Goal: Task Accomplishment & Management: Use online tool/utility

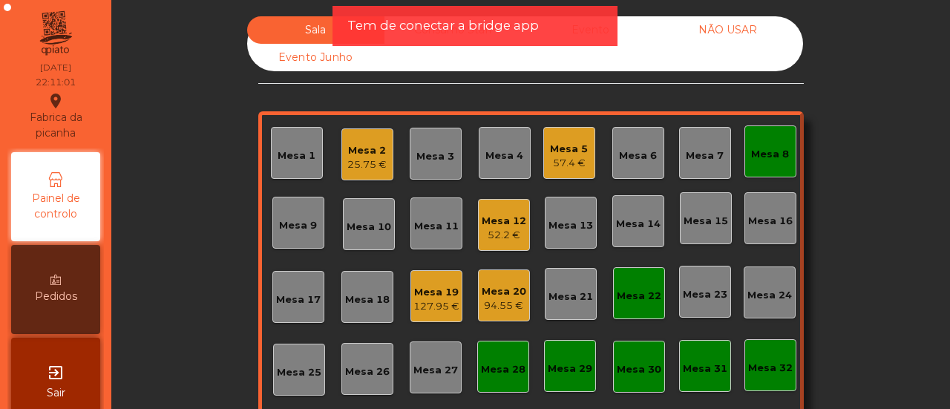
scroll to position [175, 0]
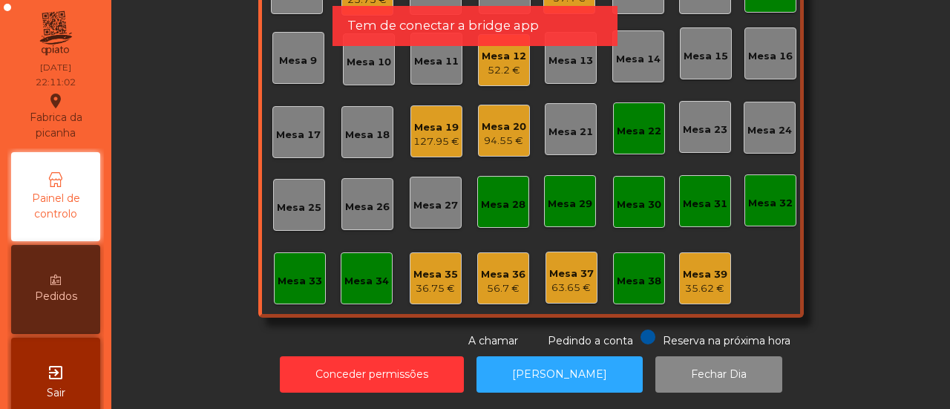
click at [298, 274] on div "Mesa 33" at bounding box center [300, 281] width 45 height 15
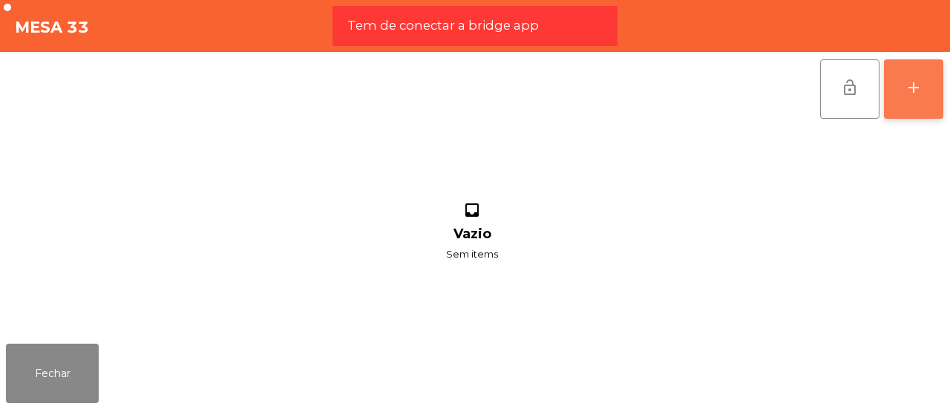
click at [923, 93] on button "add" at bounding box center [913, 88] width 59 height 59
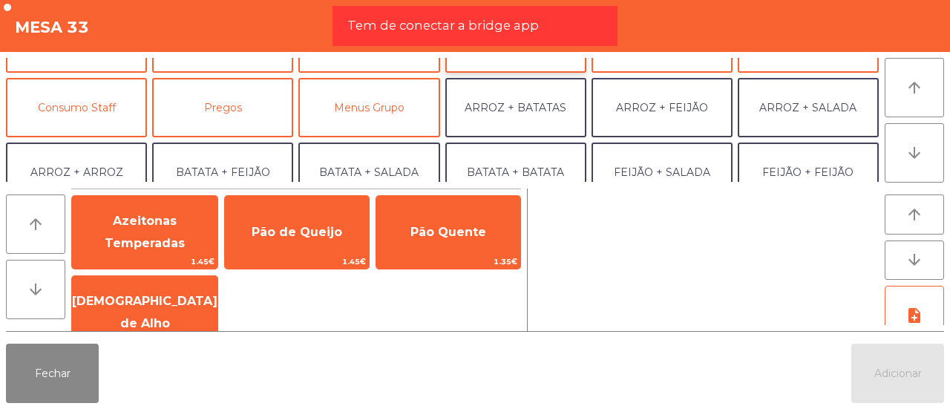
scroll to position [118, 0]
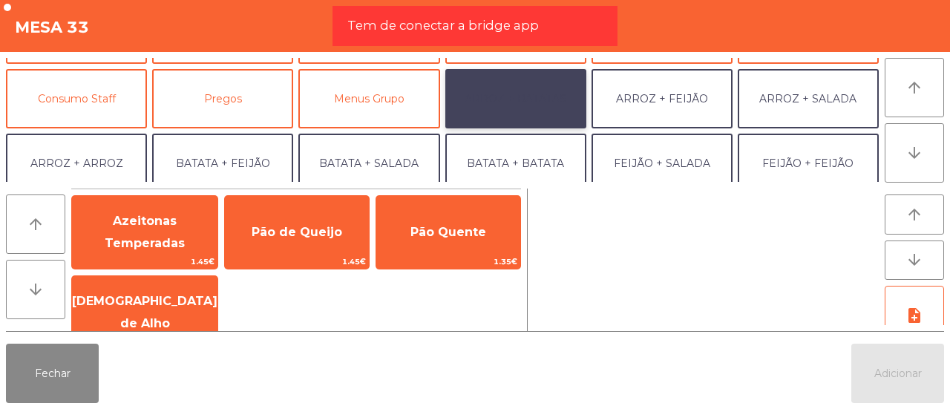
click at [527, 112] on button "ARROZ + BATATAS" at bounding box center [515, 98] width 141 height 59
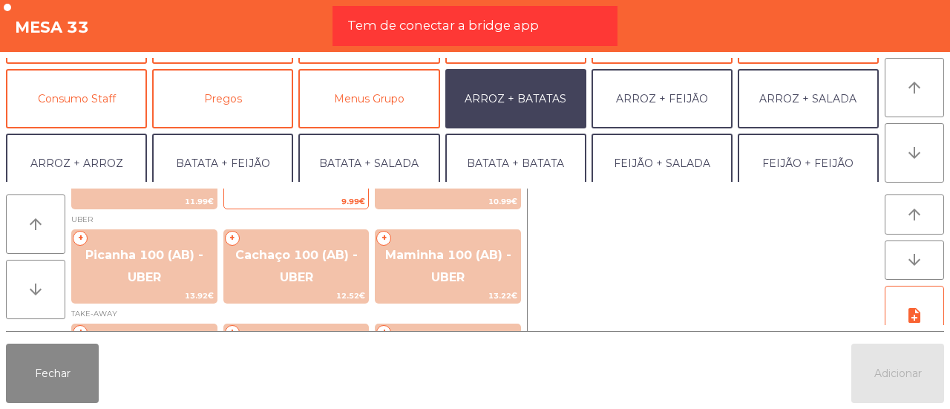
scroll to position [62, 0]
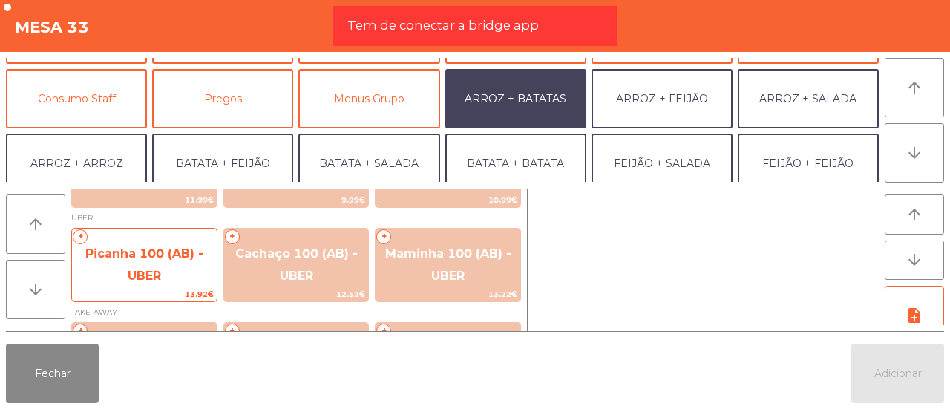
click at [150, 250] on span "Picanha 100 (AB) - UBER" at bounding box center [144, 264] width 118 height 36
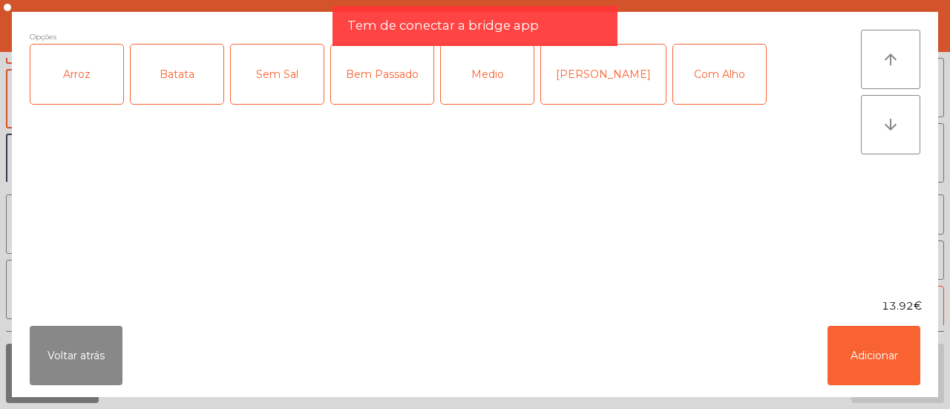
click at [73, 102] on div "Arroz" at bounding box center [76, 74] width 93 height 59
click at [202, 99] on div "Batata" at bounding box center [177, 74] width 93 height 59
click at [454, 90] on div "Medio" at bounding box center [487, 74] width 93 height 59
click at [673, 87] on div "Com Alho" at bounding box center [719, 74] width 93 height 59
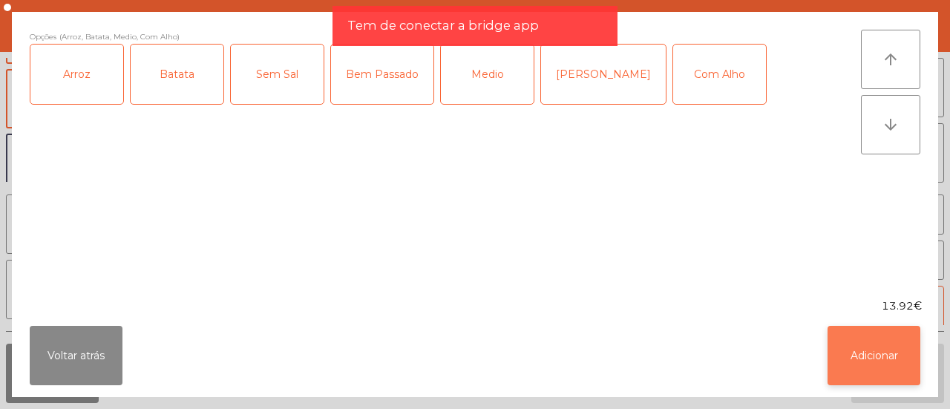
click at [874, 357] on button "Adicionar" at bounding box center [874, 355] width 93 height 59
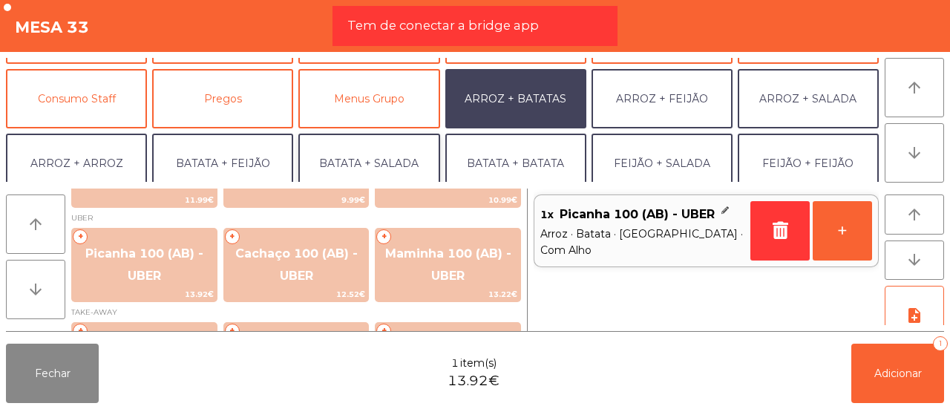
scroll to position [193, 0]
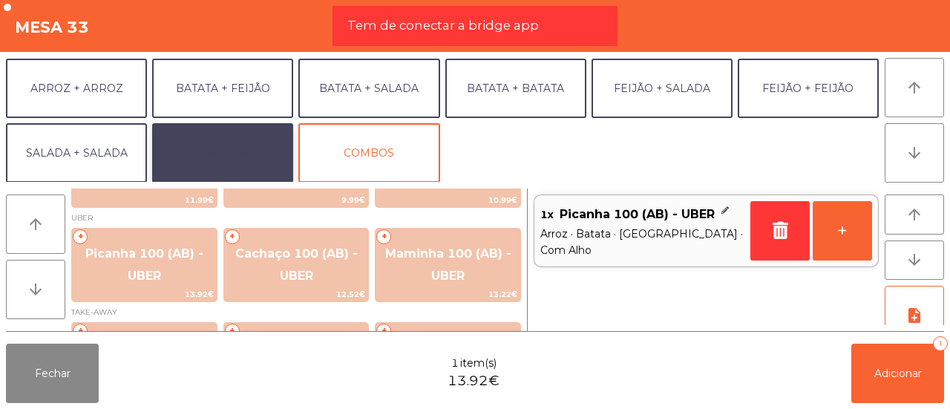
click at [249, 151] on button "EXTRAS UBER" at bounding box center [222, 152] width 141 height 59
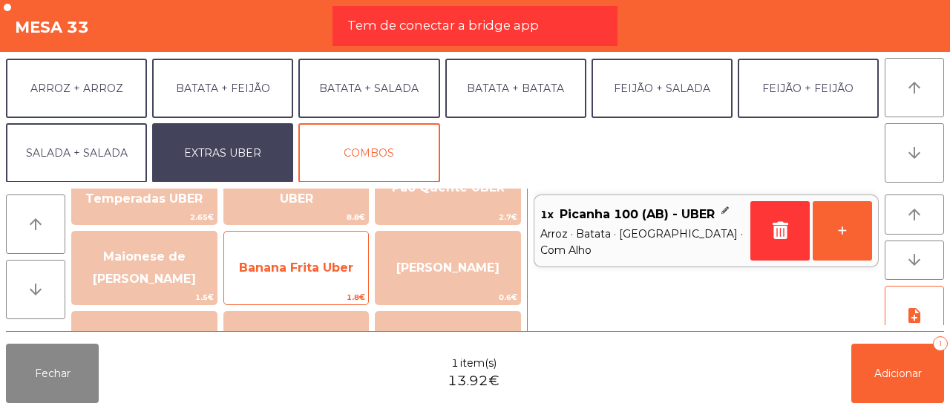
click at [279, 258] on span "Banana Frita Uber" at bounding box center [296, 268] width 145 height 40
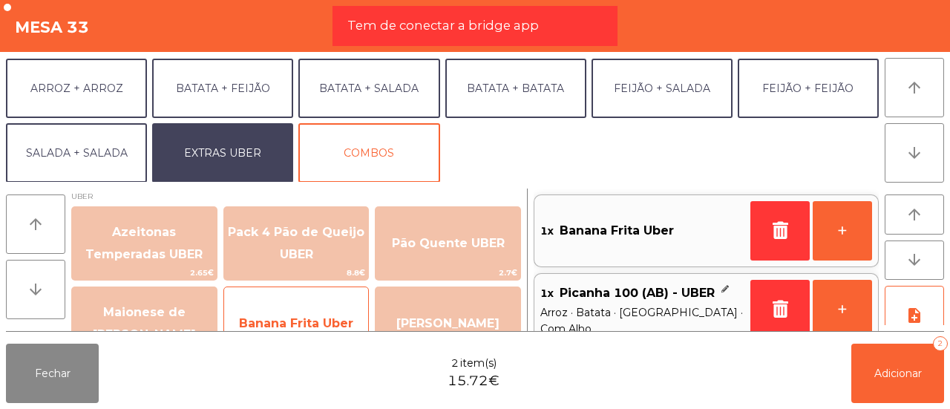
scroll to position [5, 0]
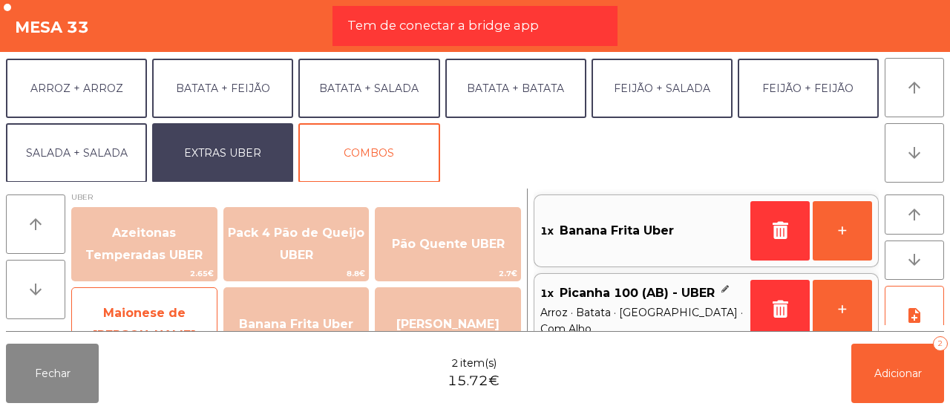
click at [168, 301] on span "Maionese de [PERSON_NAME]" at bounding box center [144, 324] width 145 height 63
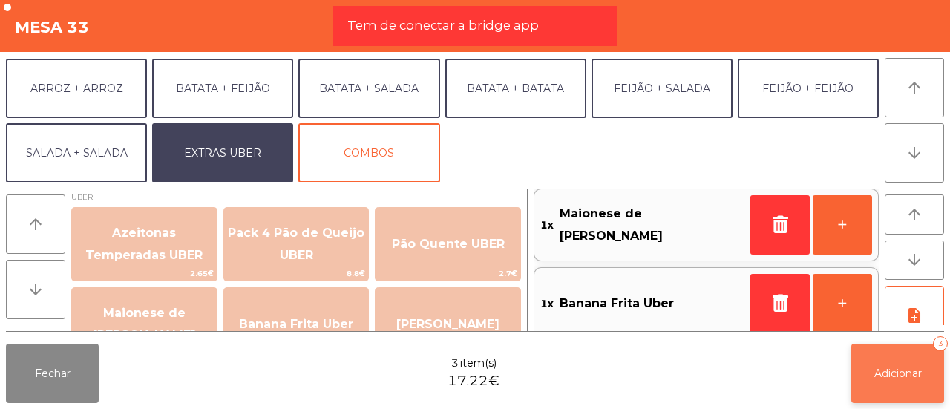
click at [917, 373] on span "Adicionar" at bounding box center [898, 373] width 48 height 13
